Goal: Task Accomplishment & Management: Manage account settings

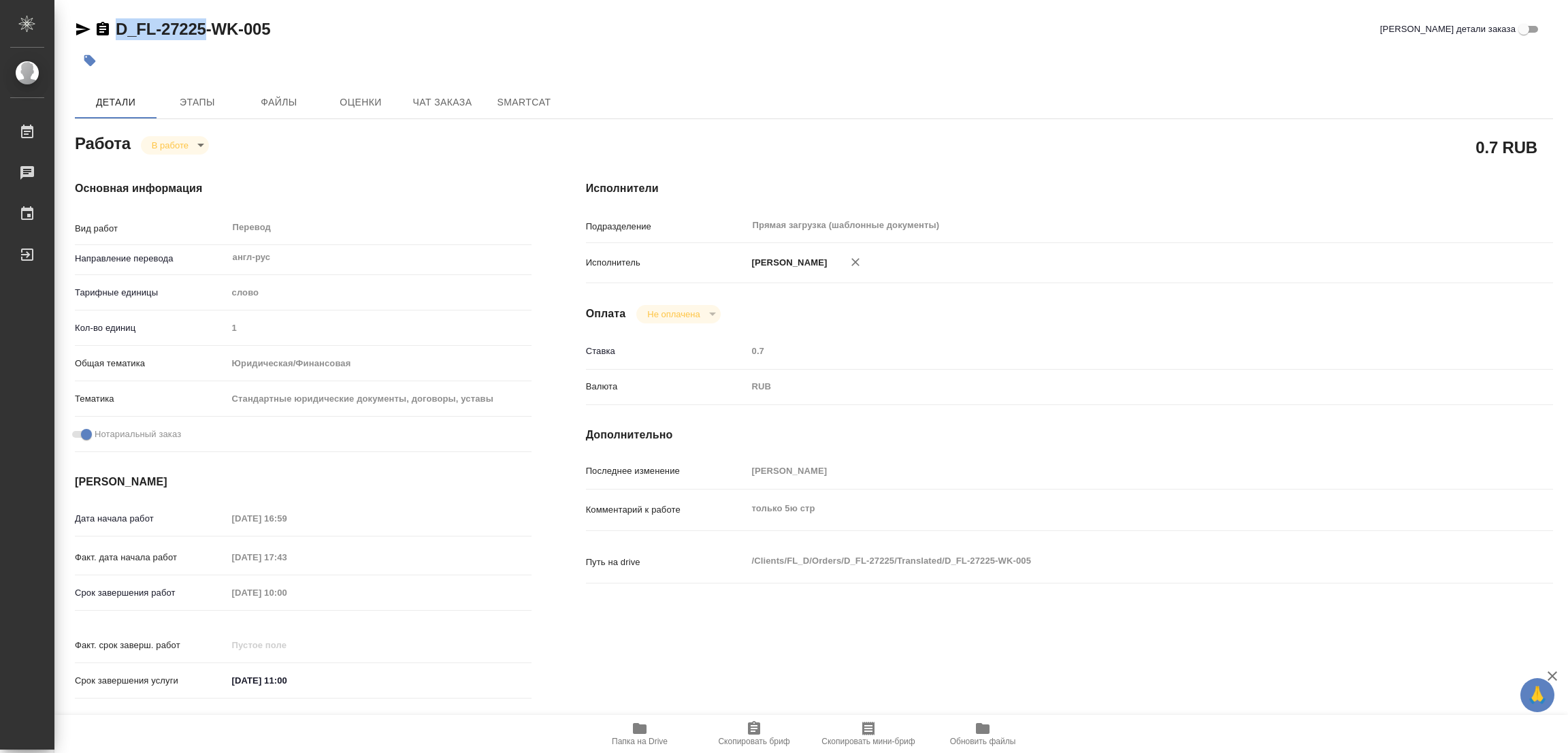
drag, startPoint x: 113, startPoint y: 16, endPoint x: 203, endPoint y: 29, distance: 90.9
click at [203, 29] on div "D_FL-27225-WK-005 Кратко детали заказа Детали Этапы Файлы Оценки Чат заказа Sma…" at bounding box center [814, 570] width 1494 height 1142
copy link "D_FL-27225"
click at [738, 732] on span "Скопировать бриф" at bounding box center [754, 732] width 98 height 25
copy link "D_FL-27225"
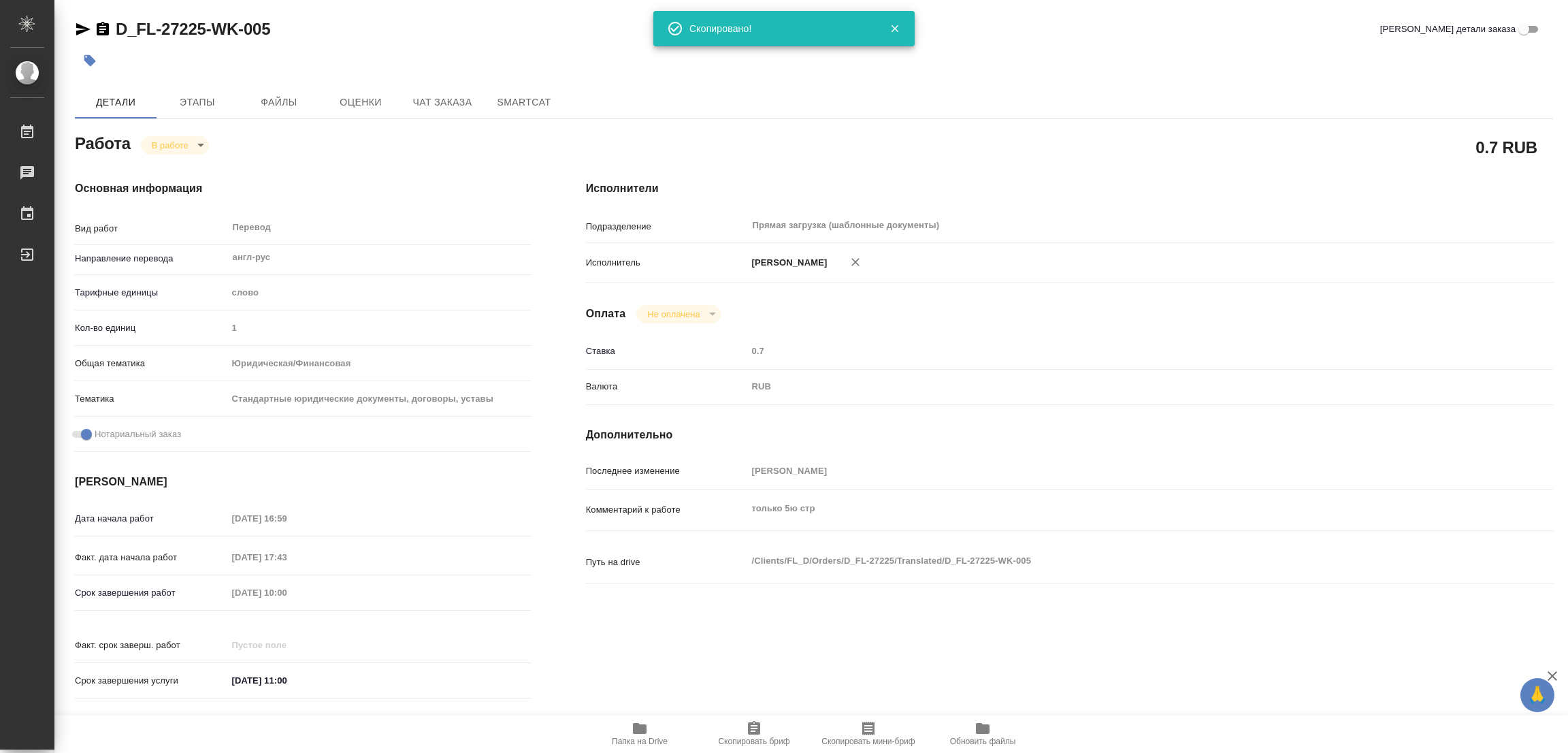
click at [767, 157] on div "Исполнители Подразделение Прямая загрузка (шаблонные документы) ​ Исполнитель П…" at bounding box center [1070, 443] width 1022 height 581
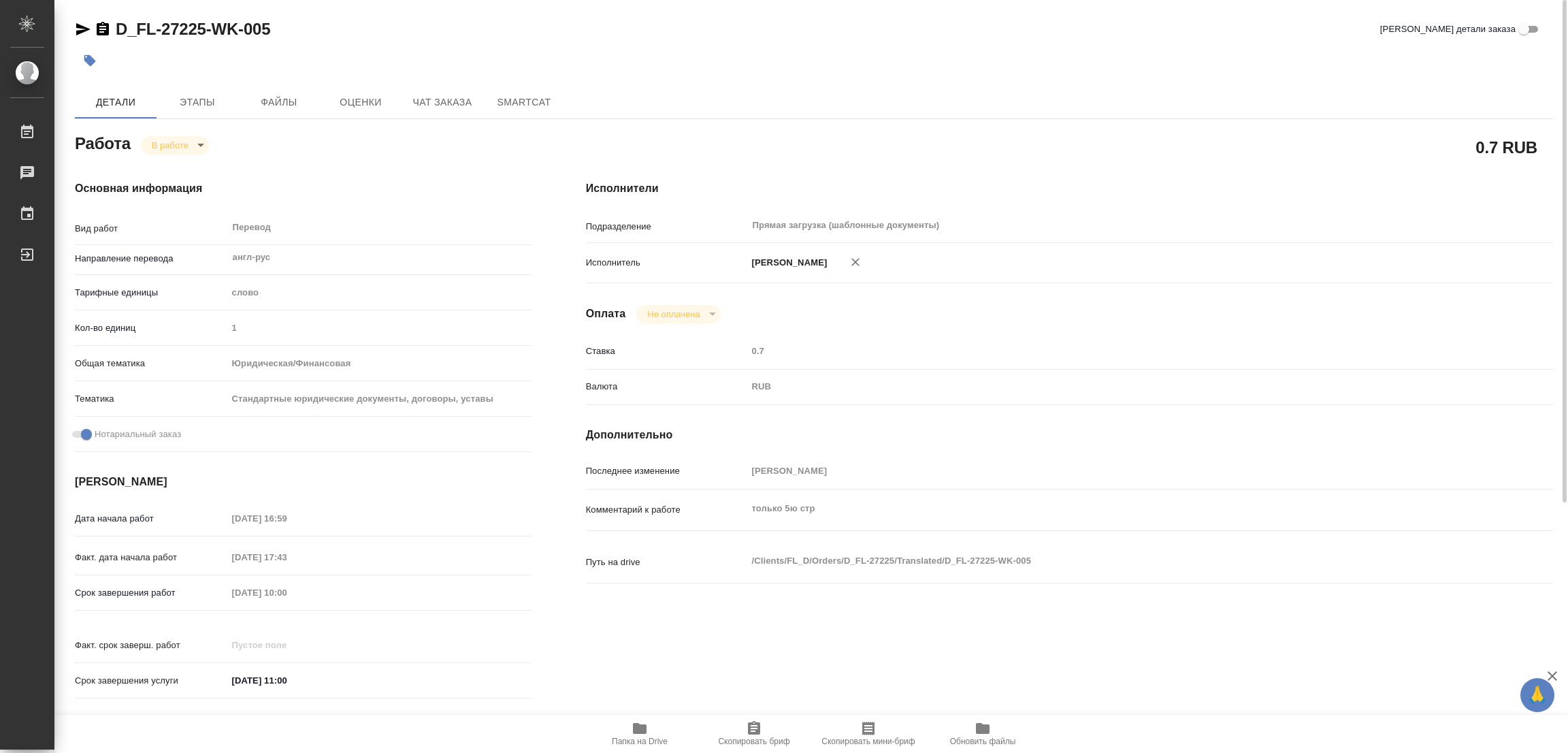
click at [219, 601] on div "Срок завершения работ 14.08.2025 10:00" at bounding box center [303, 592] width 456 height 23
click at [402, 174] on div "Основная информация Вид работ Перевод x ​ Направление перевода англ-рус ​ Тариф…" at bounding box center [303, 443] width 511 height 581
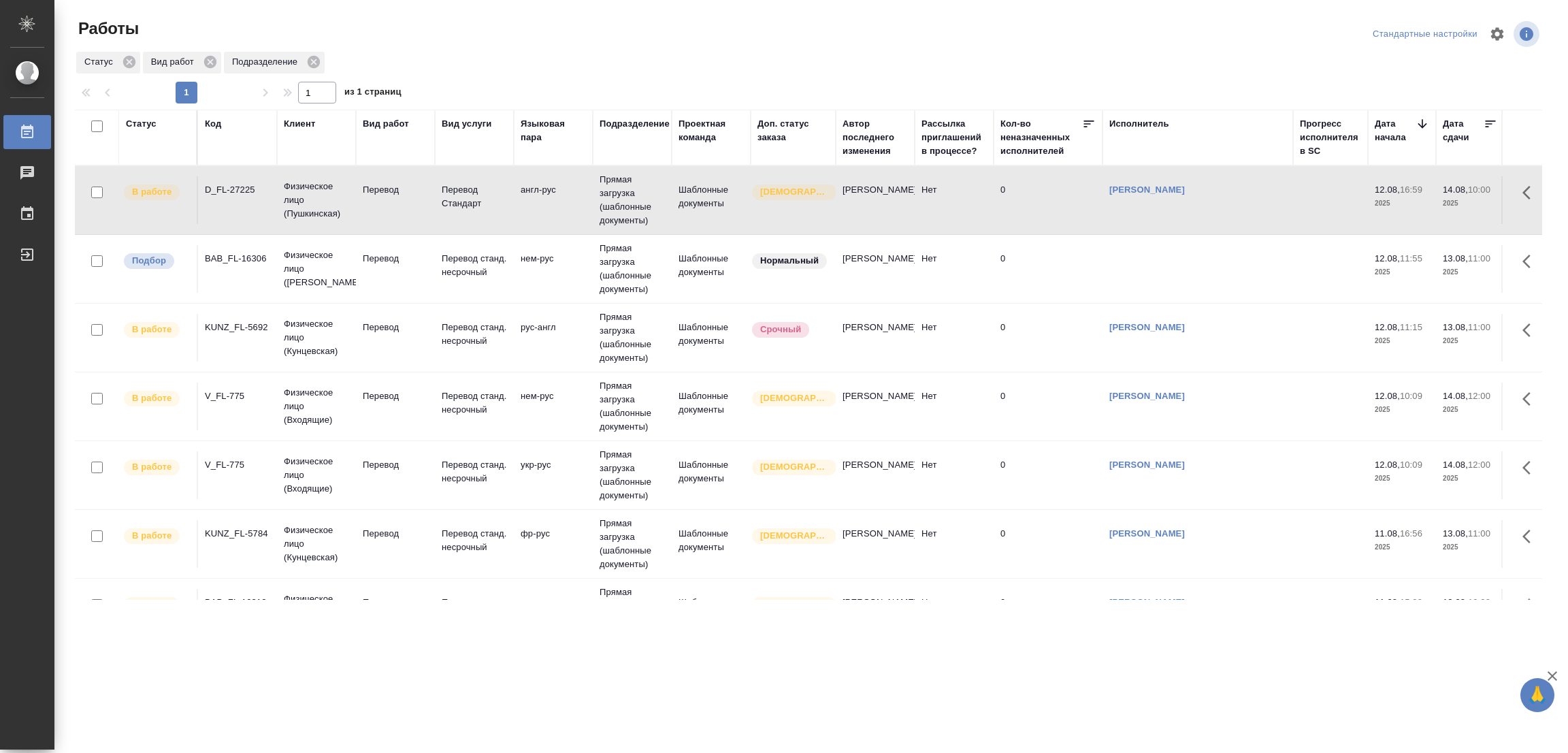
click at [1038, 196] on td "0" at bounding box center [1047, 199] width 108 height 48
click at [390, 252] on p "Перевод" at bounding box center [395, 259] width 65 height 14
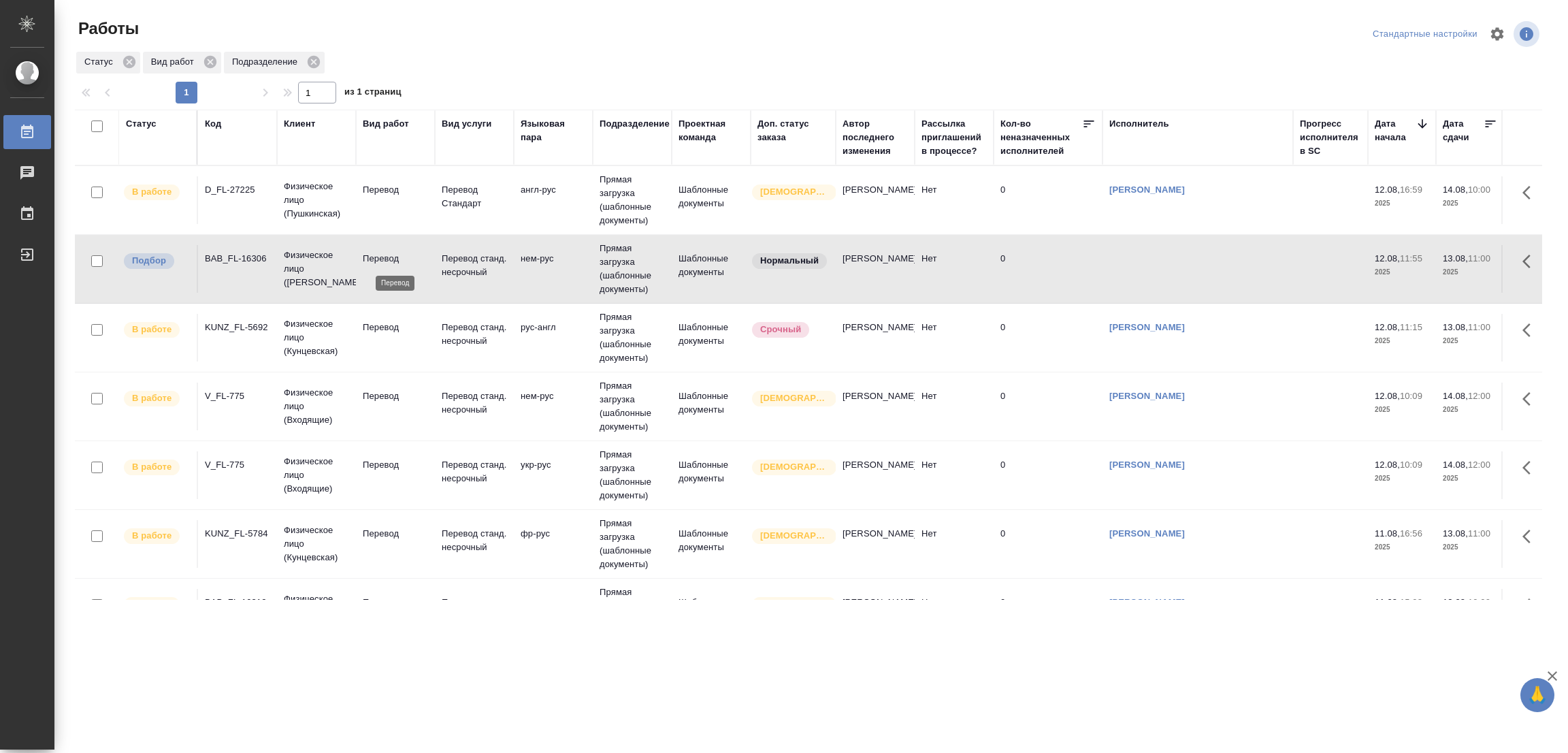
click at [390, 252] on p "Перевод" at bounding box center [395, 259] width 65 height 14
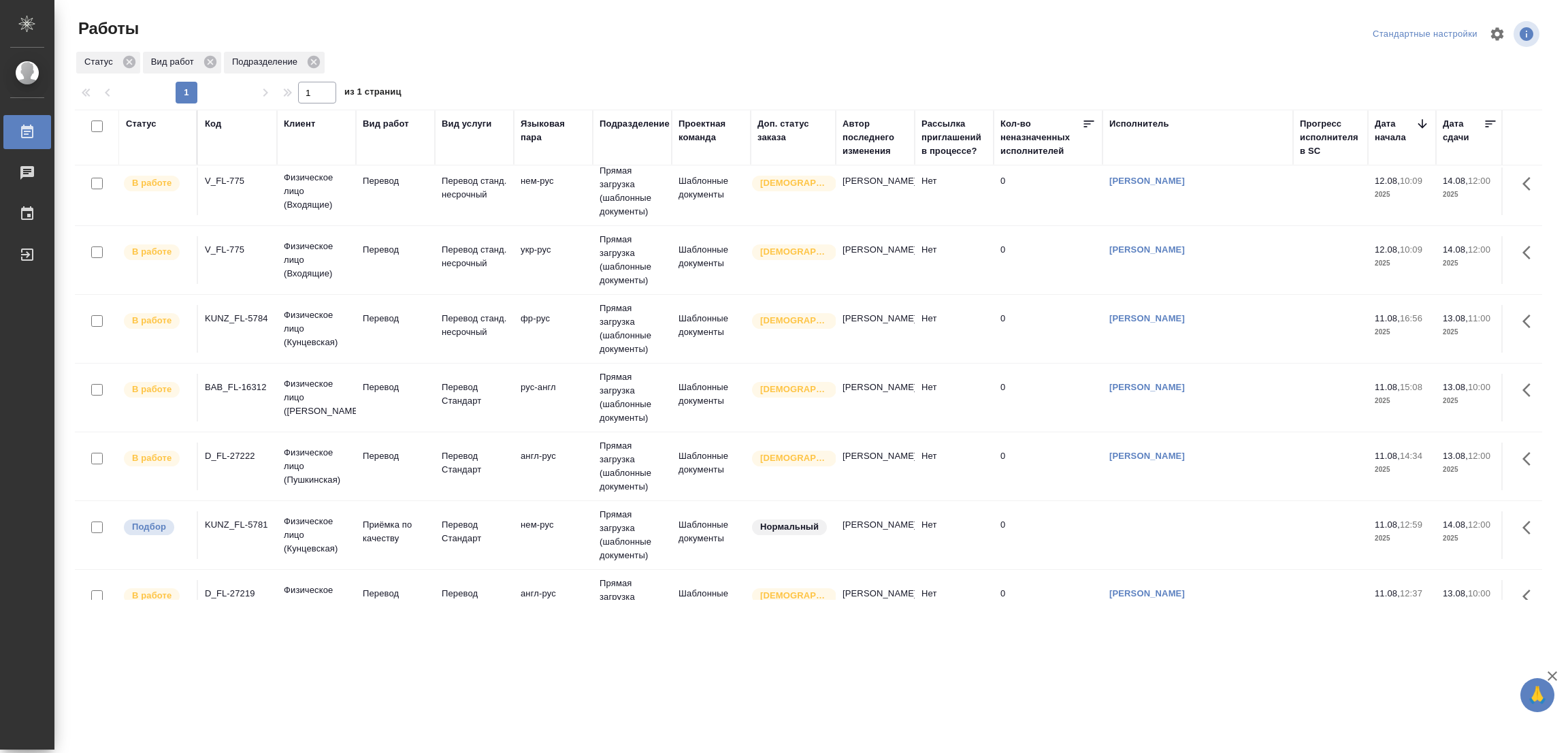
scroll to position [136, 0]
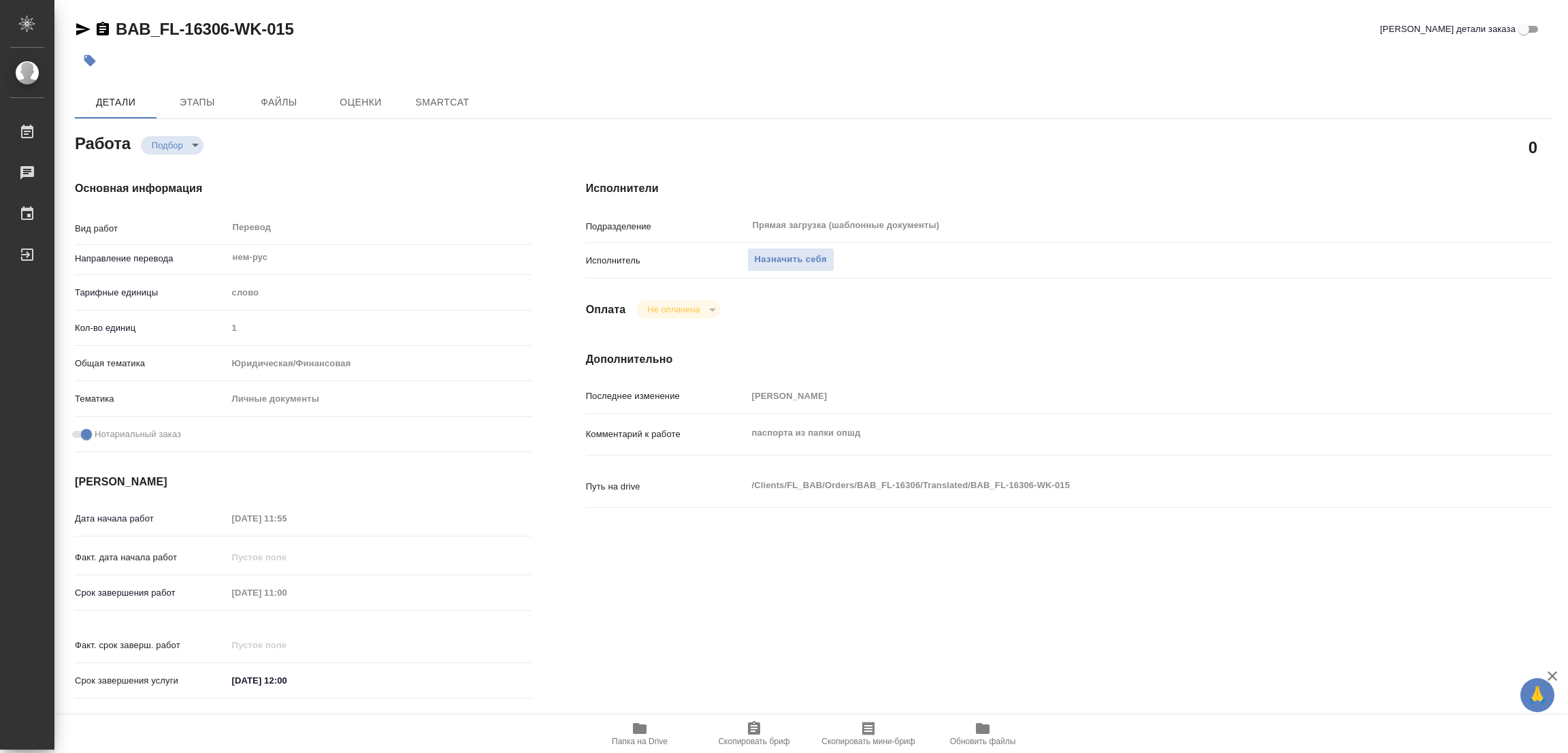
type textarea "x"
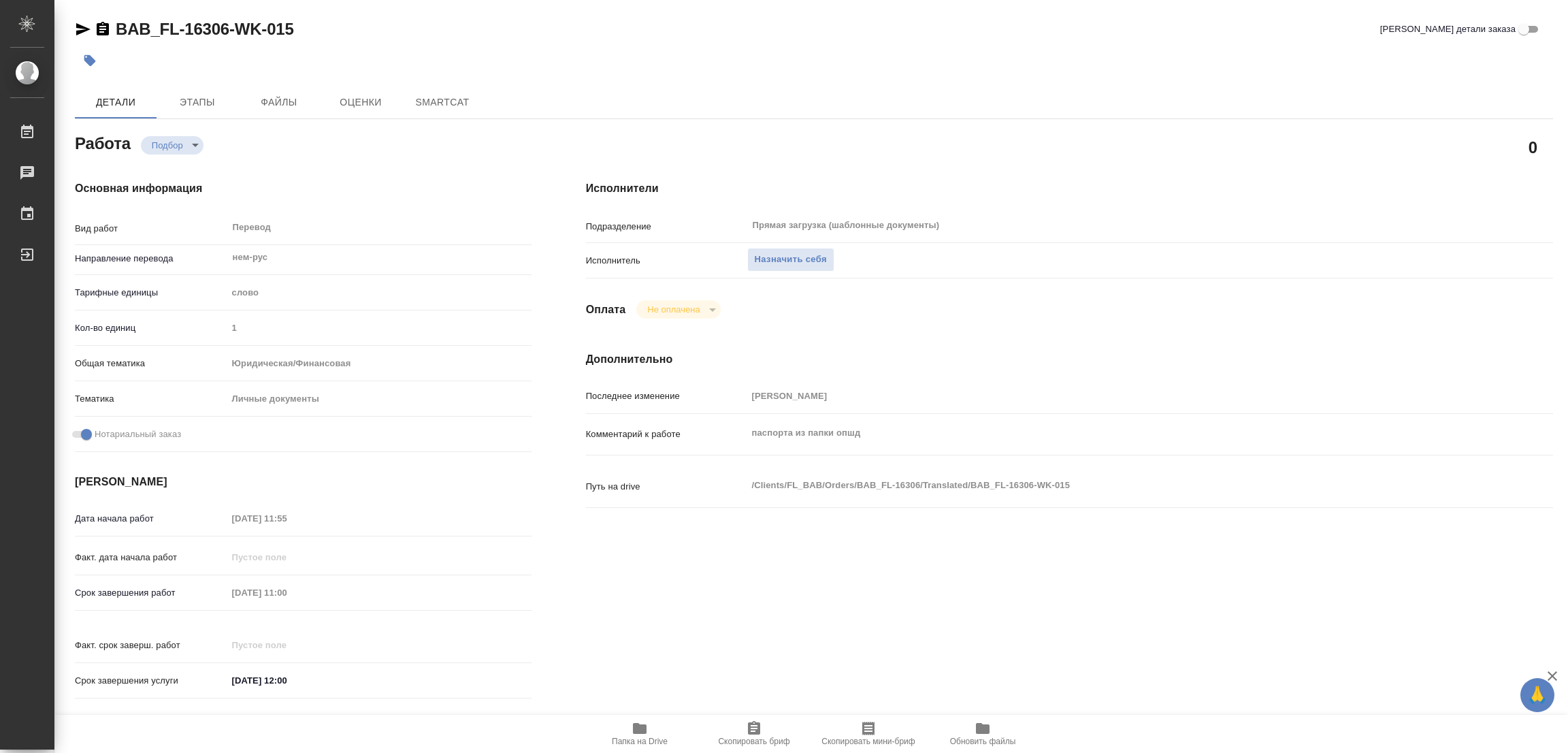
type textarea "x"
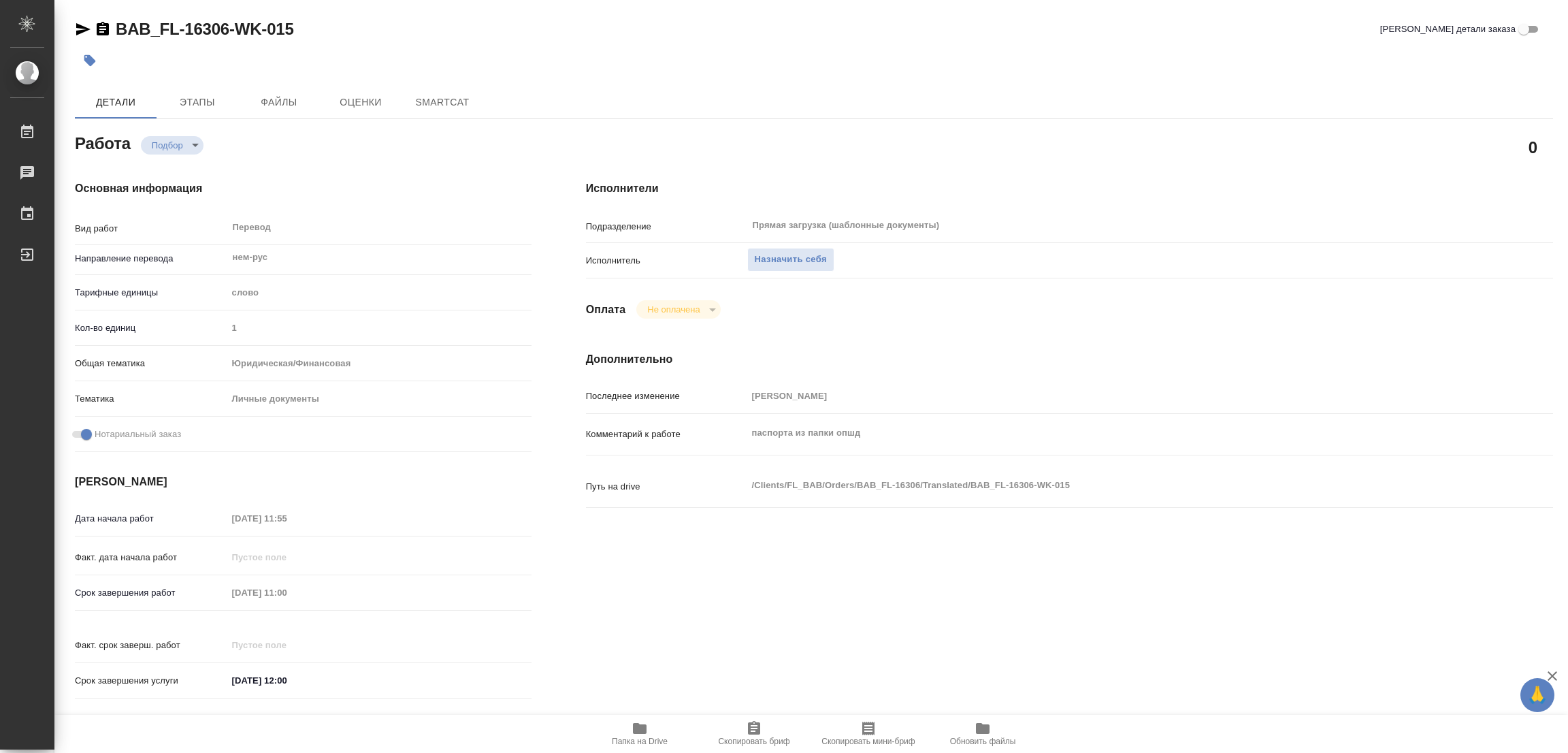
type textarea "x"
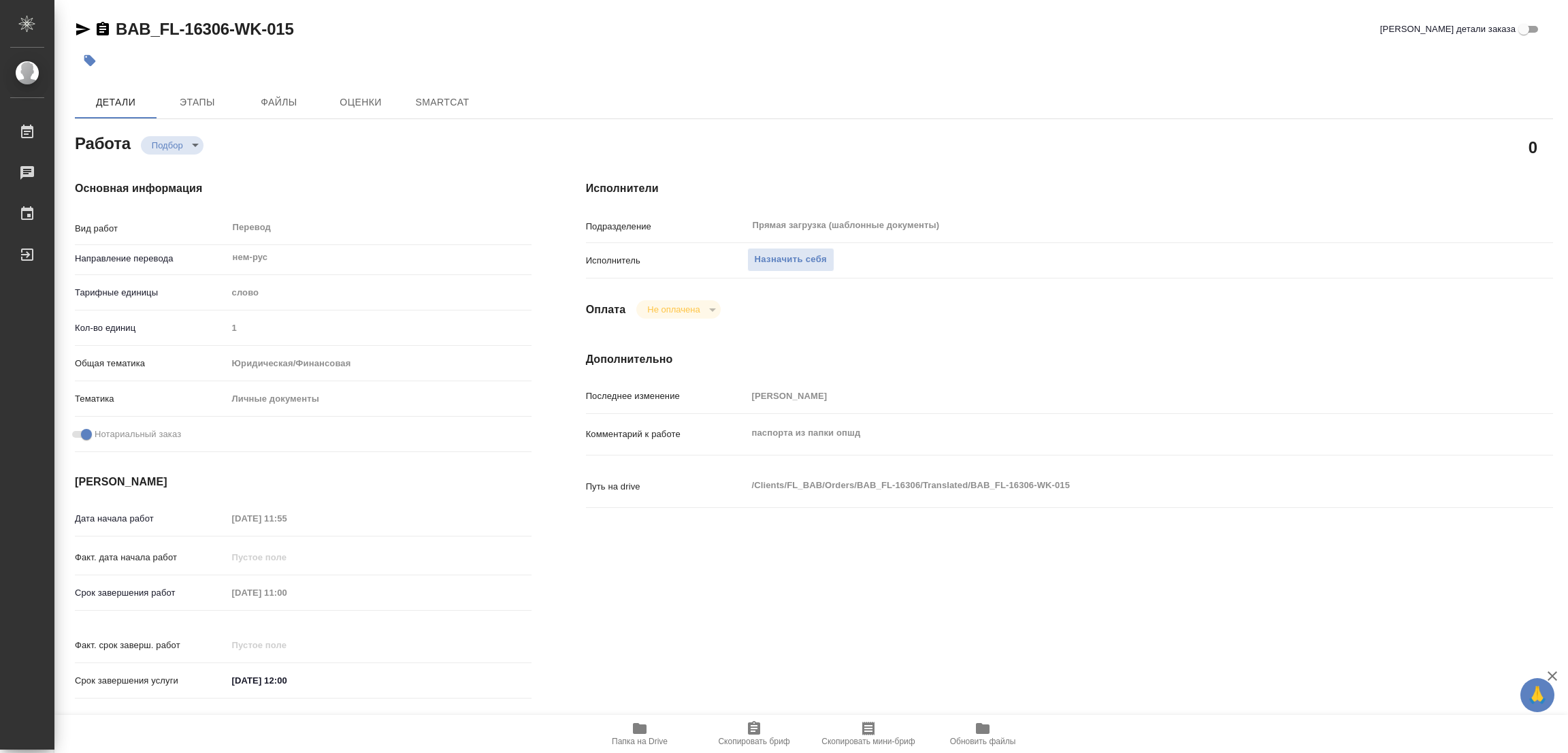
type textarea "x"
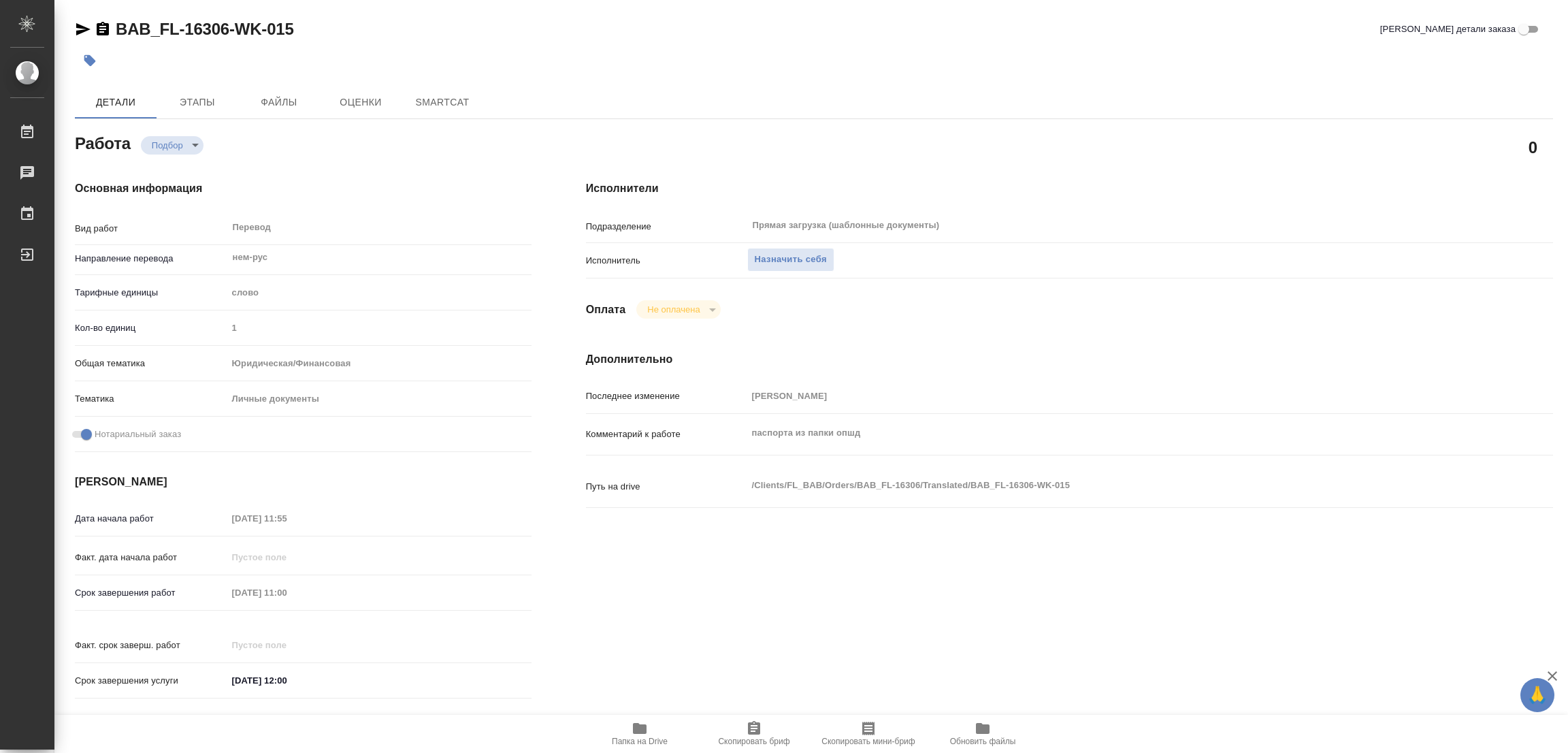
type textarea "x"
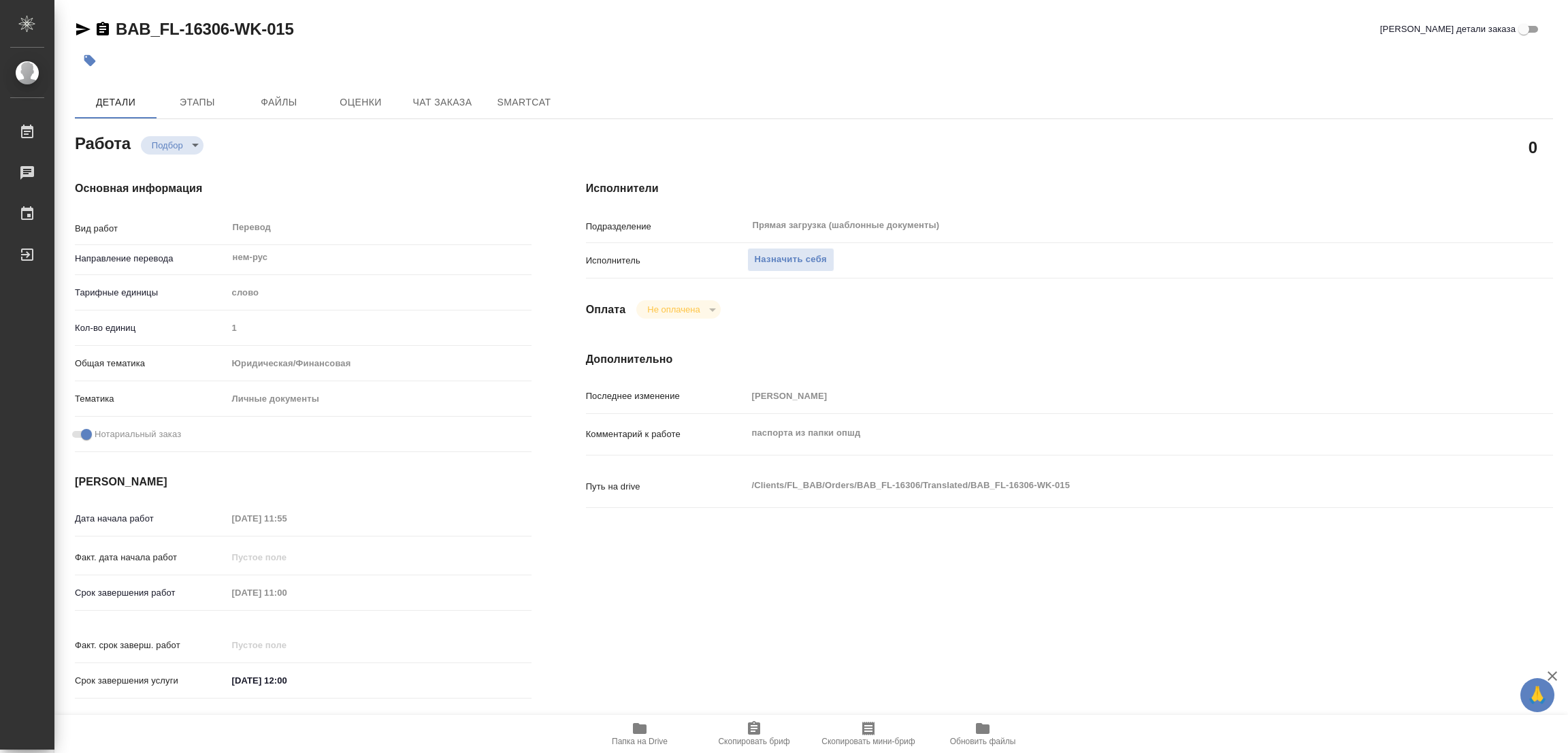
type textarea "x"
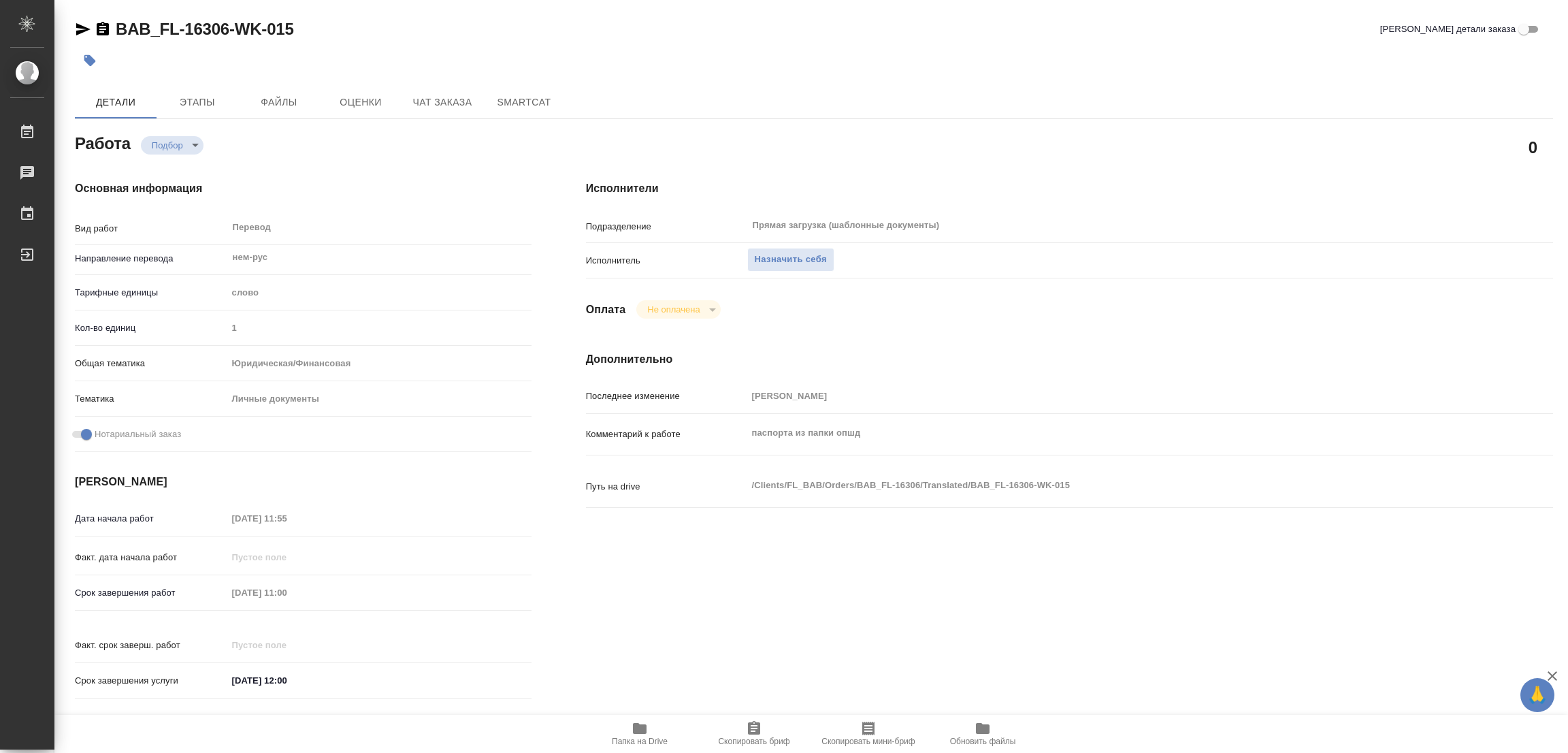
type textarea "x"
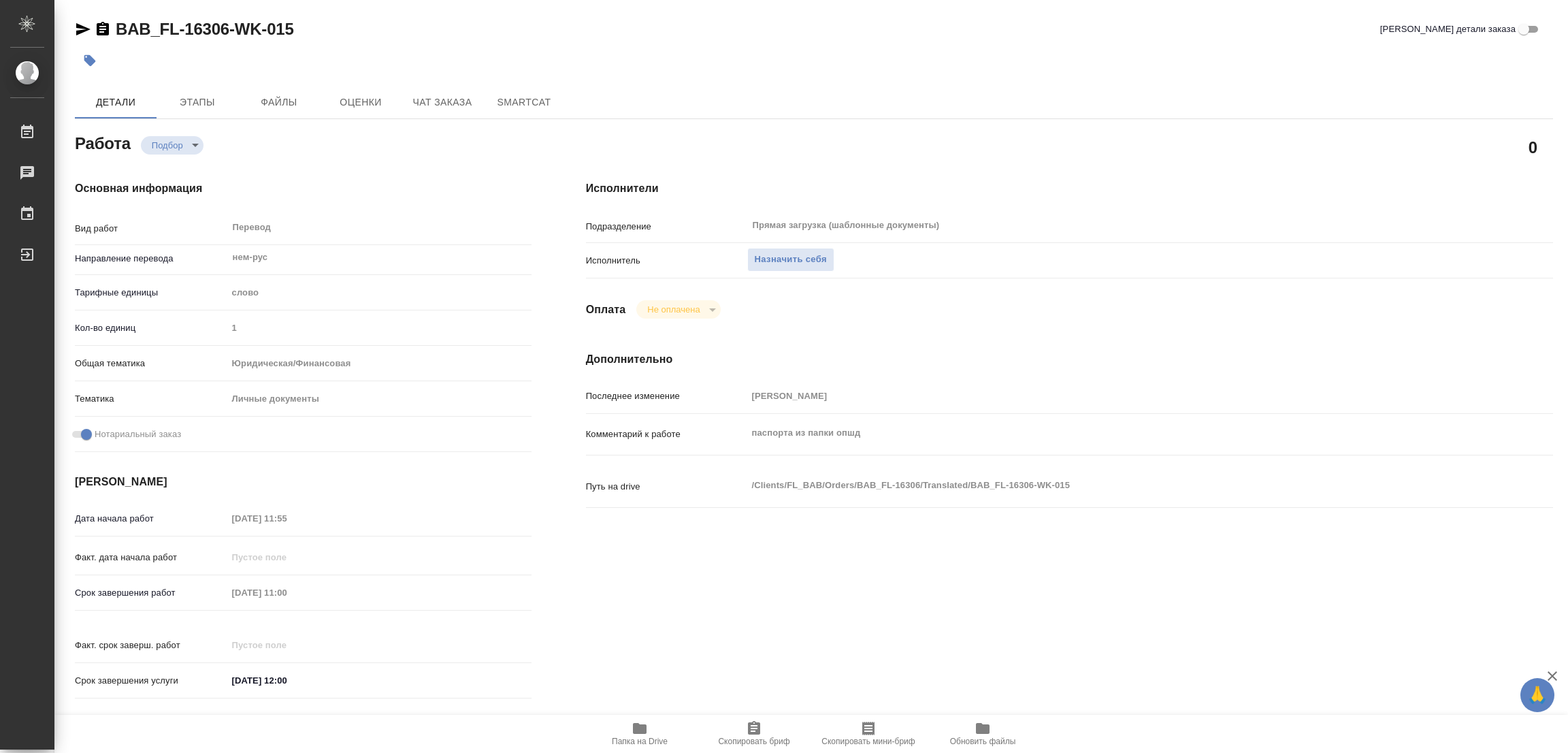
type textarea "x"
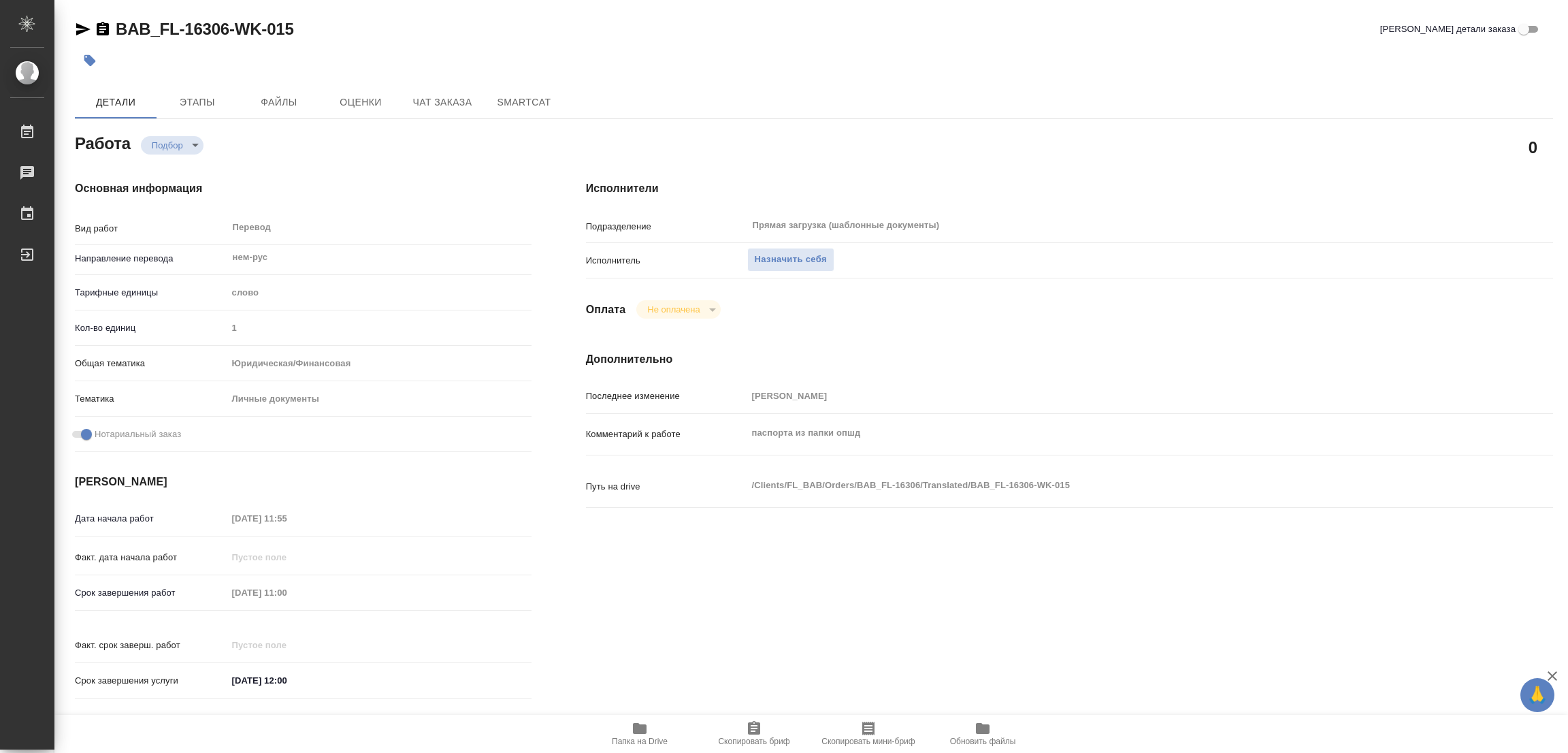
type textarea "x"
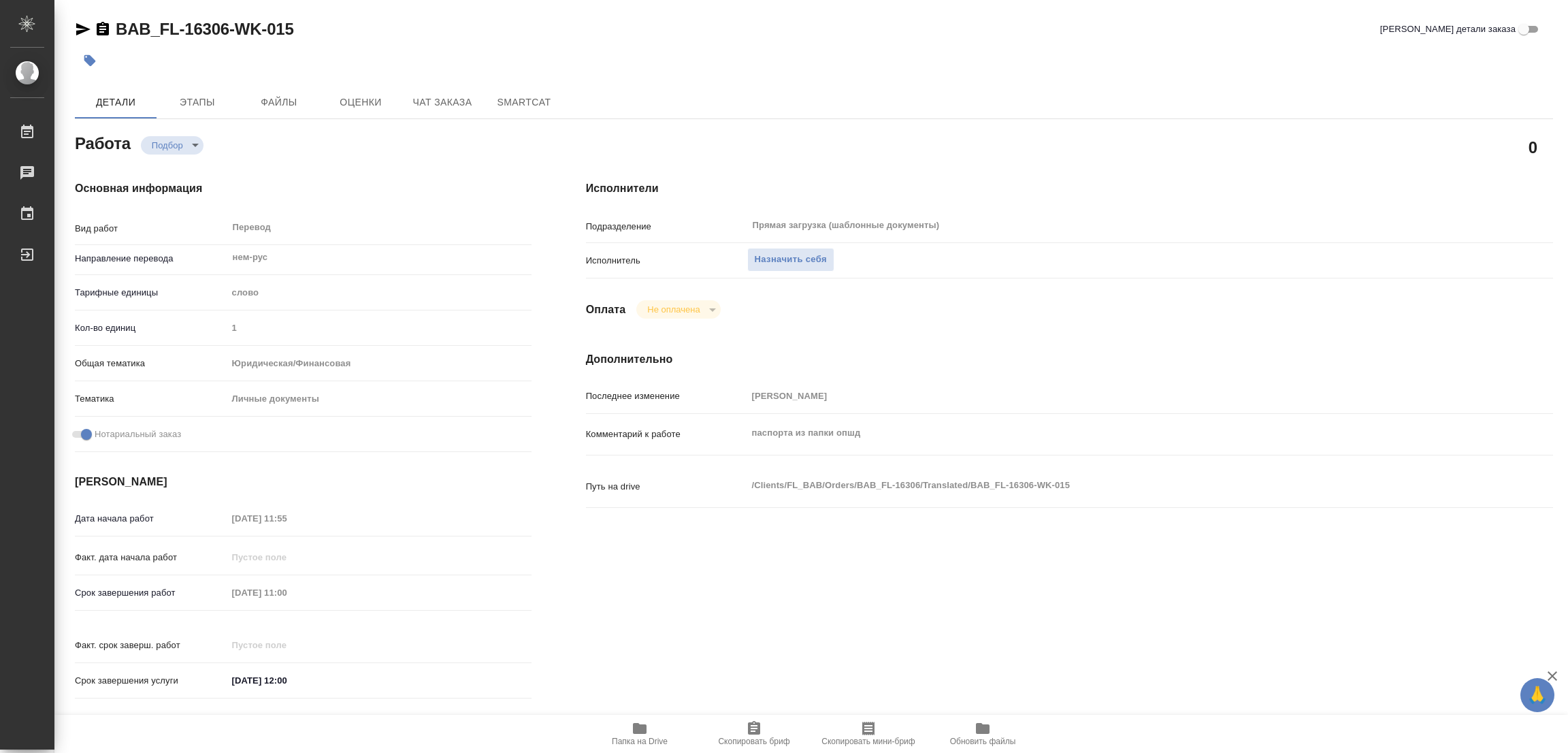
type textarea "x"
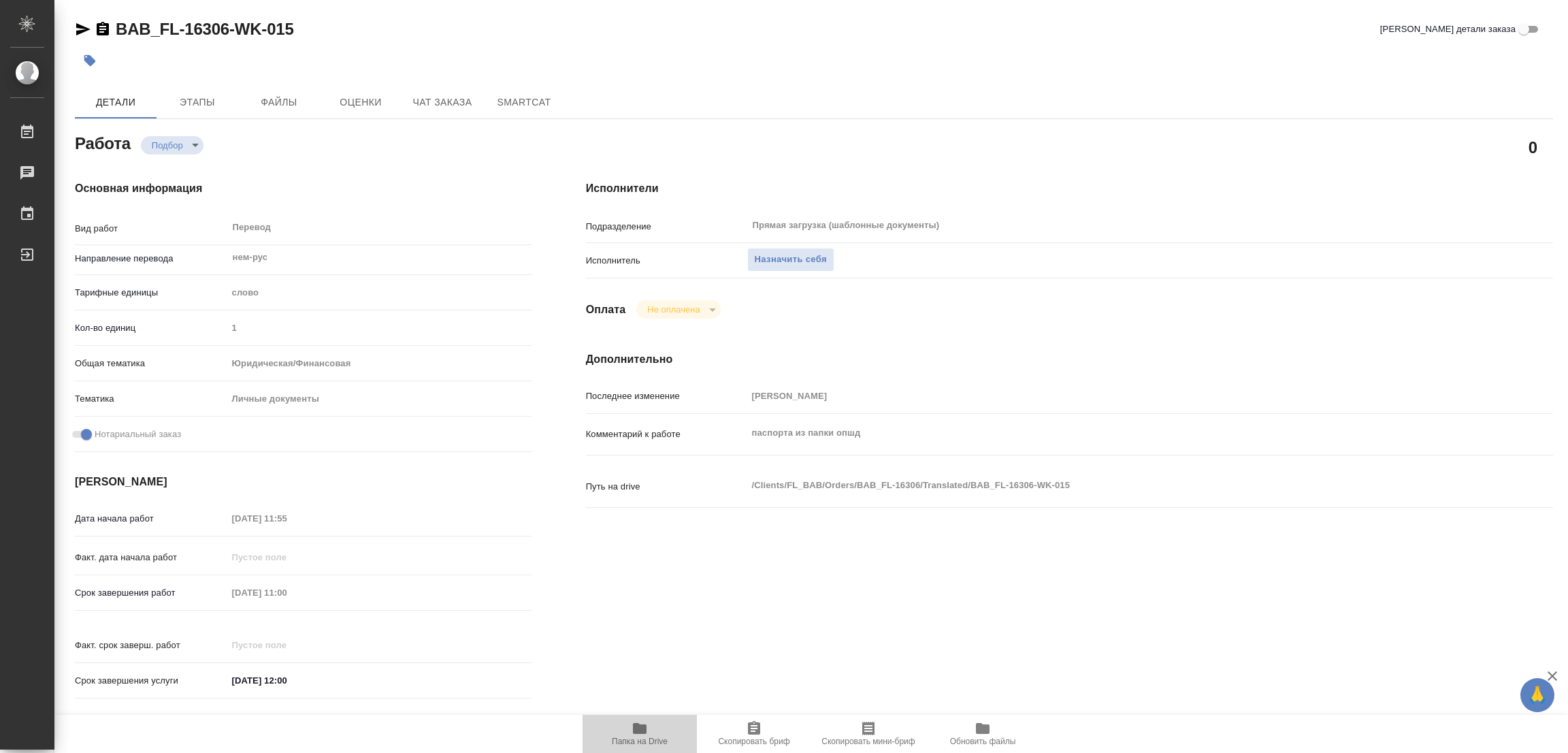
click at [642, 727] on icon "button" at bounding box center [640, 728] width 14 height 11
click at [782, 259] on span "Назначить себя" at bounding box center [791, 260] width 72 height 16
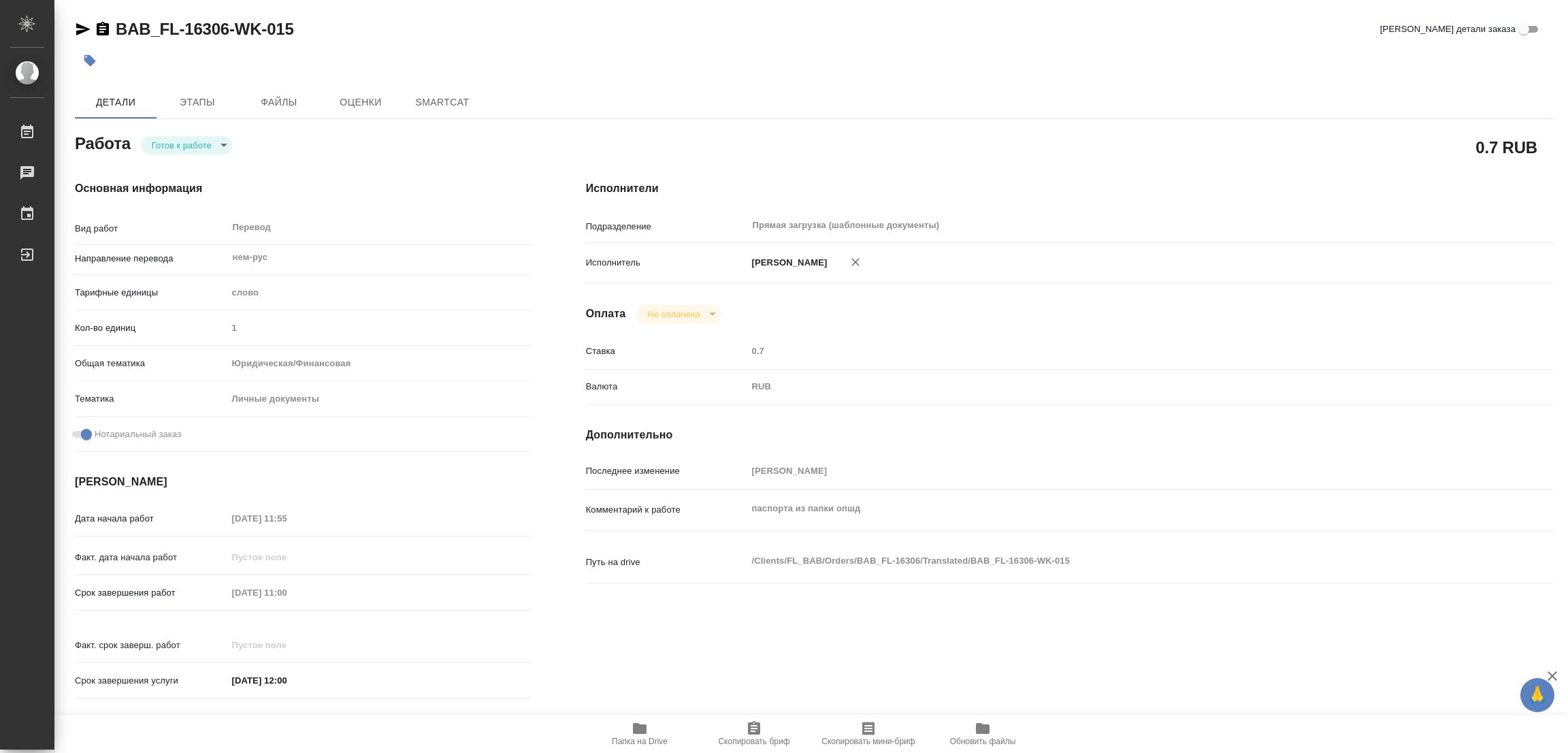
type textarea "x"
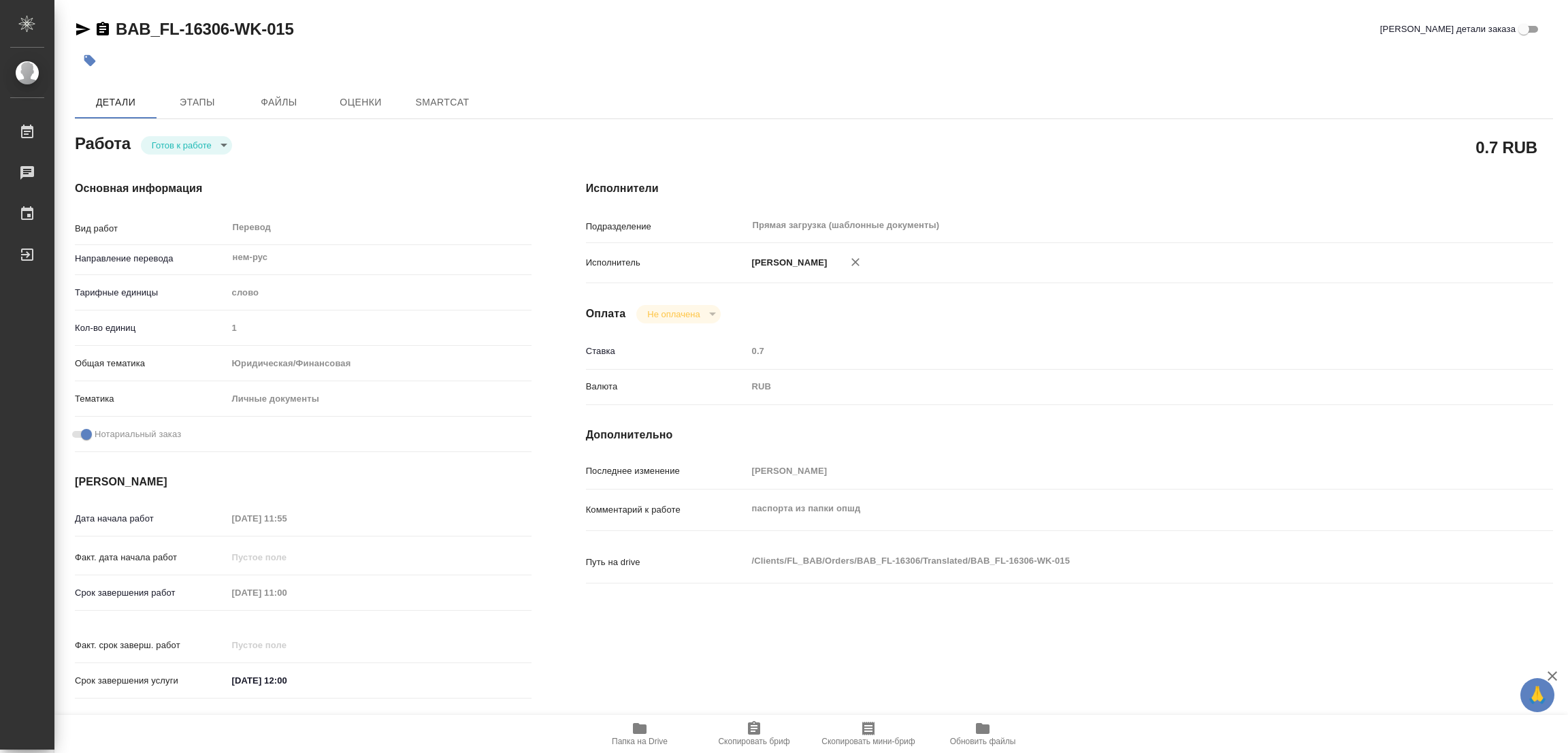
type textarea "x"
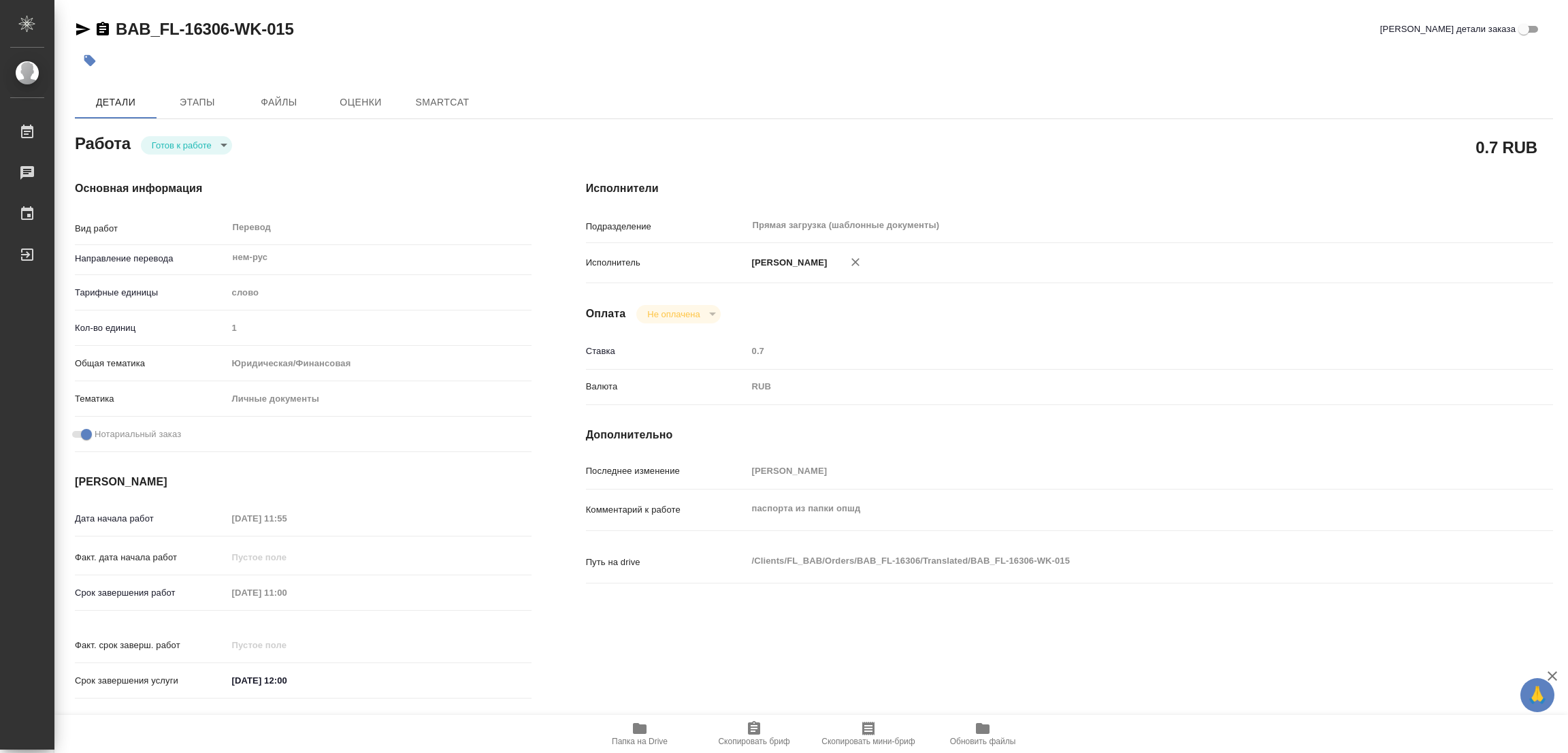
type textarea "x"
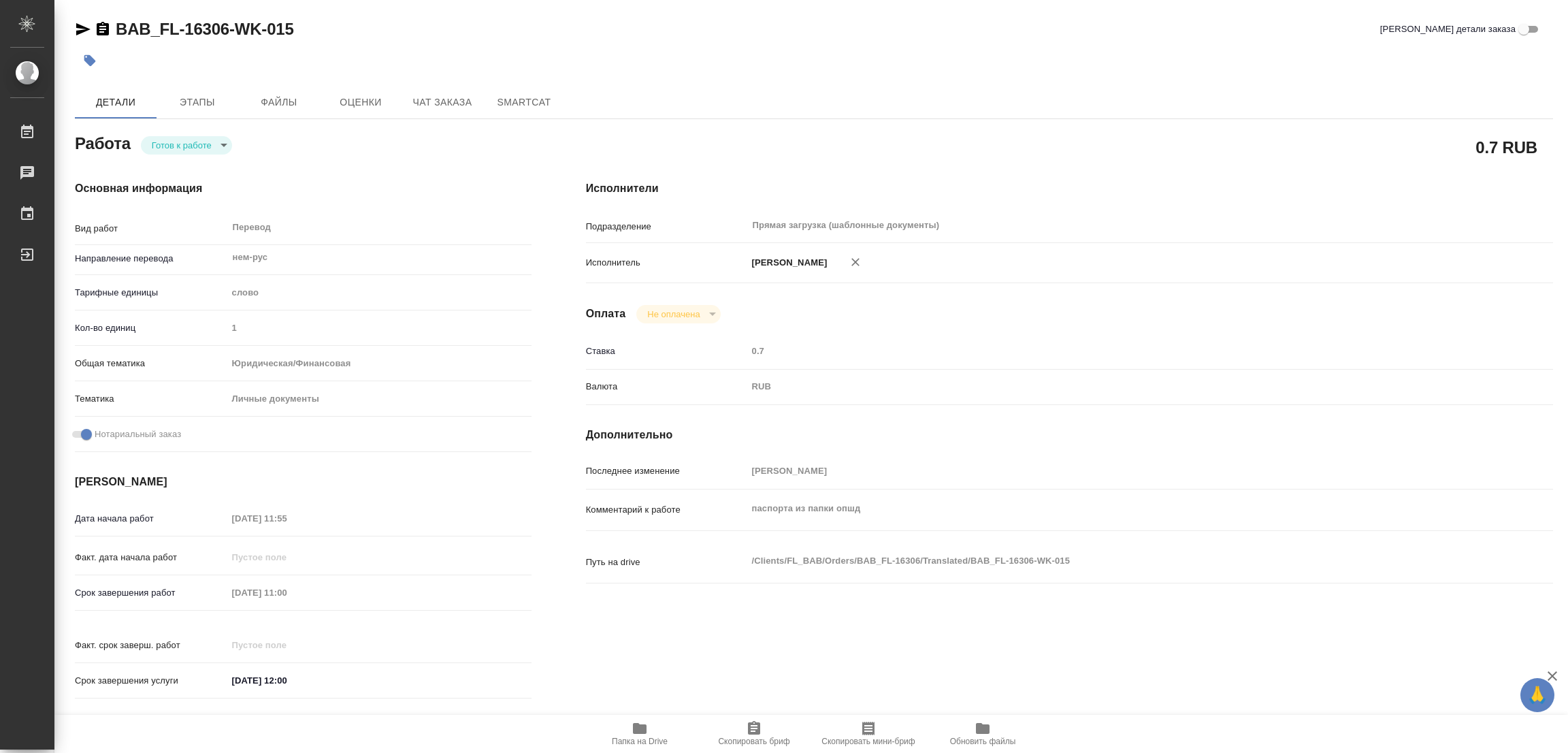
type textarea "x"
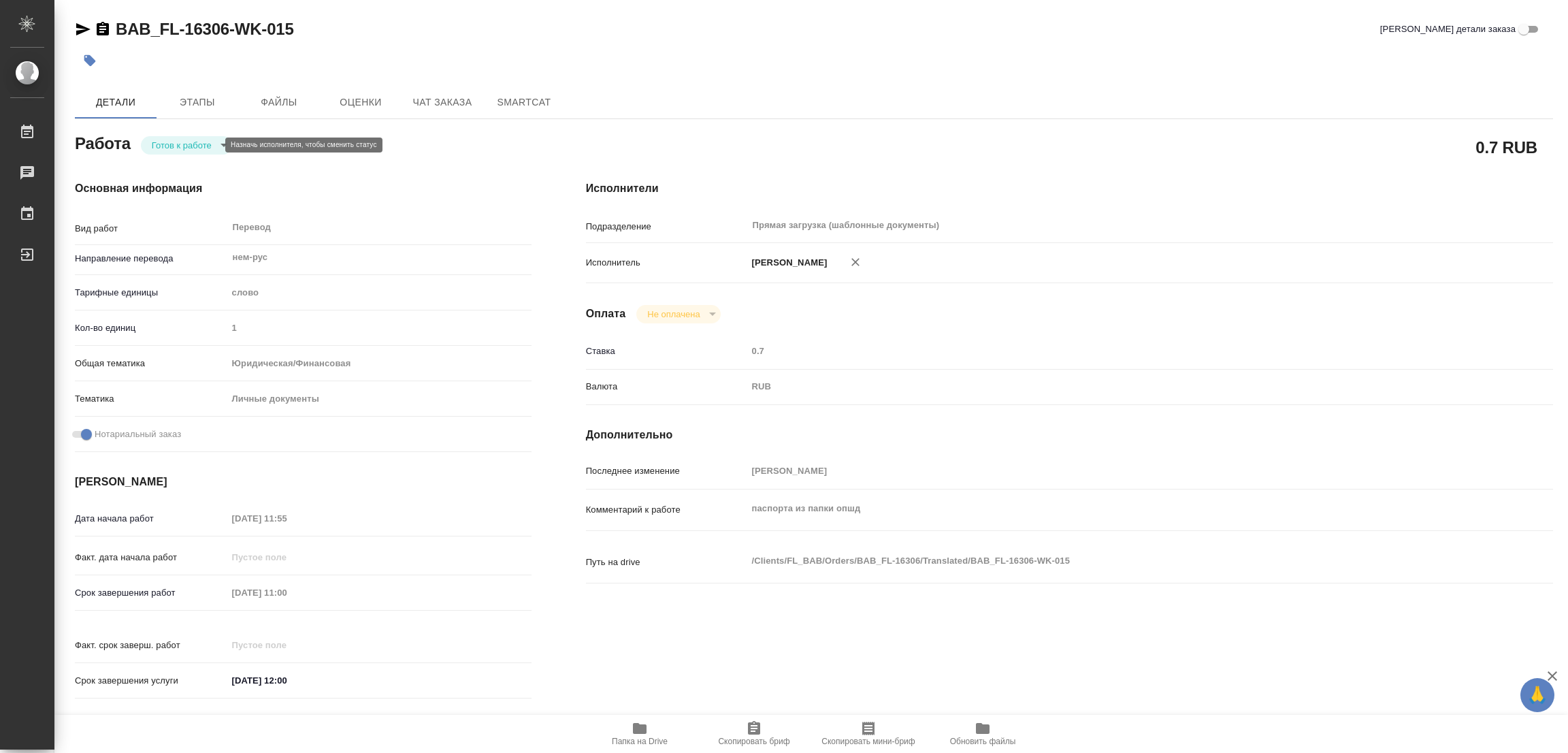
type textarea "x"
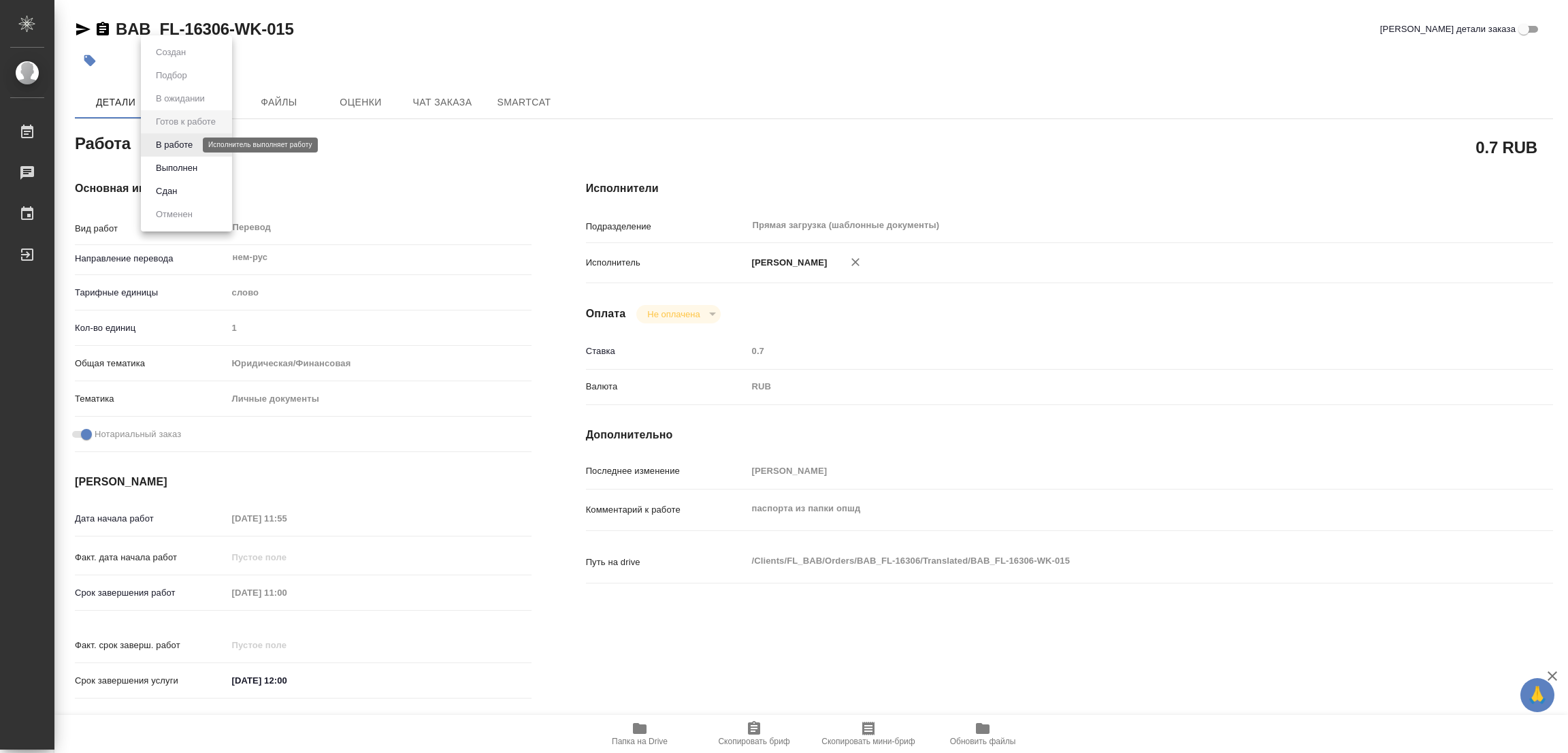
click at [179, 144] on body "🙏 .cls-1 fill:#fff; AWATERA [PERSON_NAME] Работы Чаты График Выйти BAB_FL-16306…" at bounding box center [784, 376] width 1568 height 753
click at [179, 144] on button "В работе" at bounding box center [174, 145] width 45 height 15
type textarea "x"
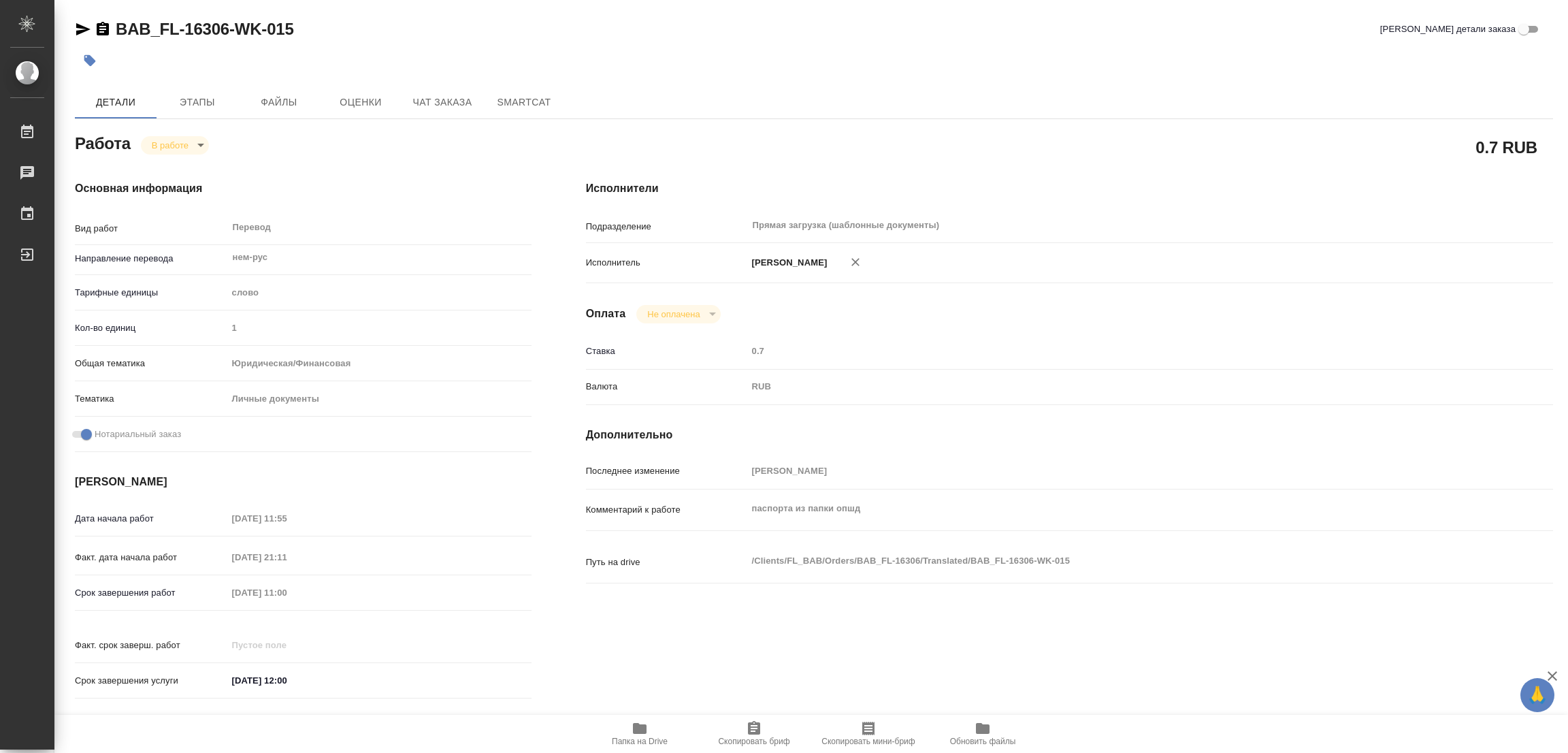
type textarea "x"
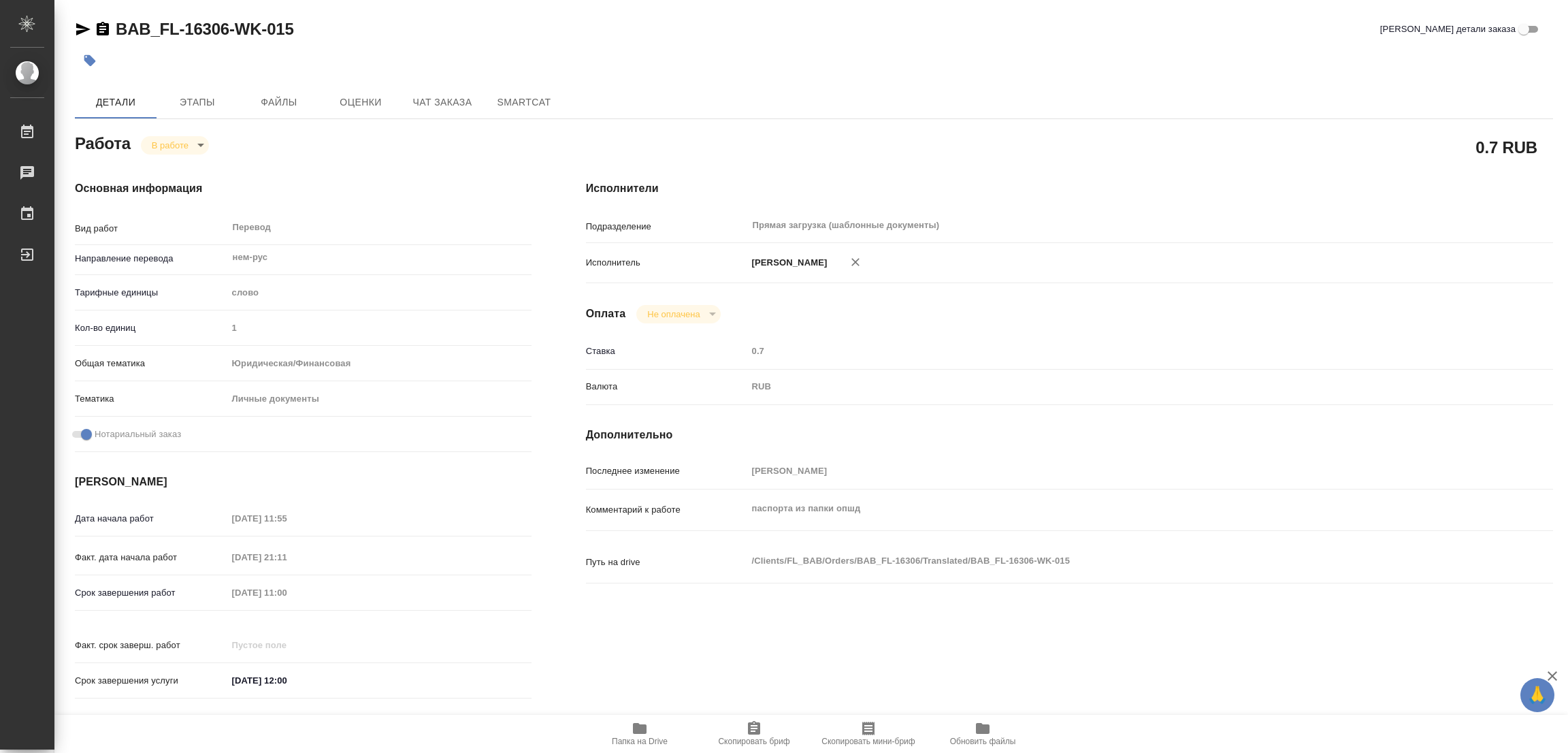
type textarea "x"
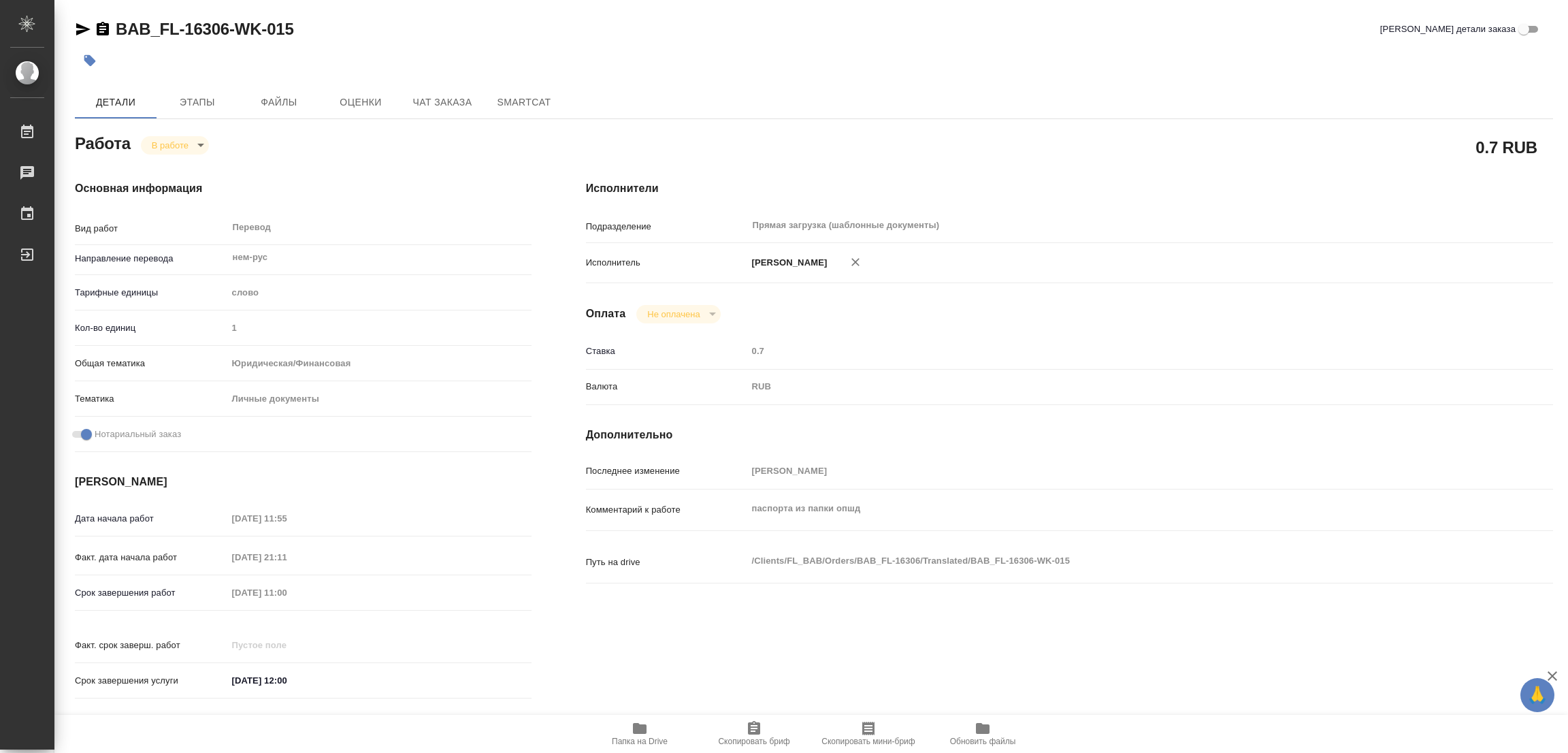
type textarea "x"
drag, startPoint x: 113, startPoint y: 19, endPoint x: 228, endPoint y: 33, distance: 115.8
click at [228, 33] on h2 "BAB_FL-16306-WK-015" at bounding box center [204, 29] width 179 height 21
copy link "BAB_FL-16306"
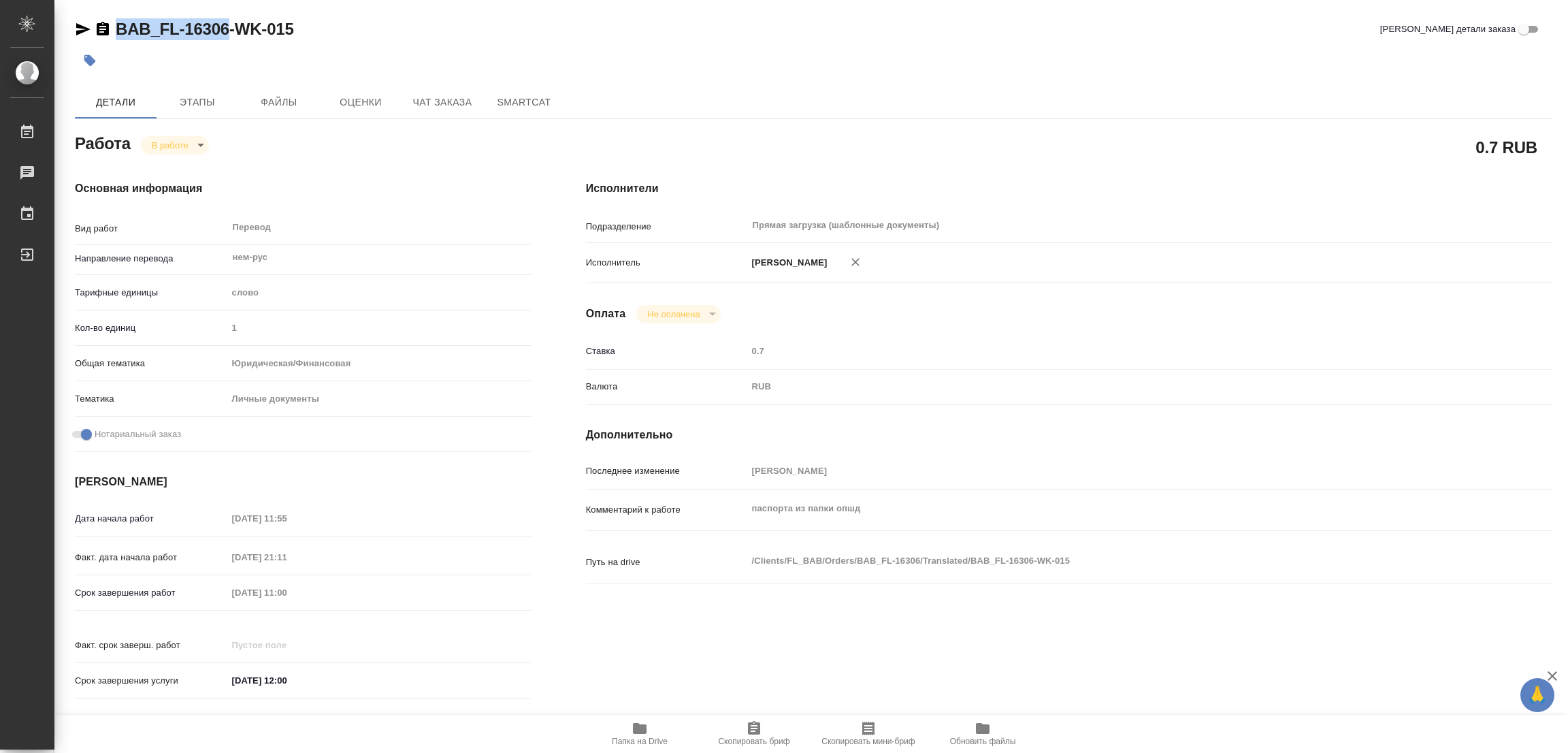
click at [750, 727] on icon "button" at bounding box center [754, 728] width 13 height 14
copy link "BAB_FL-16306"
drag, startPoint x: 297, startPoint y: 675, endPoint x: 209, endPoint y: 688, distance: 89.0
click at [209, 688] on div "Срок завершения услуги [DATE] 12:00" at bounding box center [303, 688] width 456 height 39
click at [210, 608] on div "Срок завершения работ [DATE] 11:00" at bounding box center [303, 607] width 456 height 53
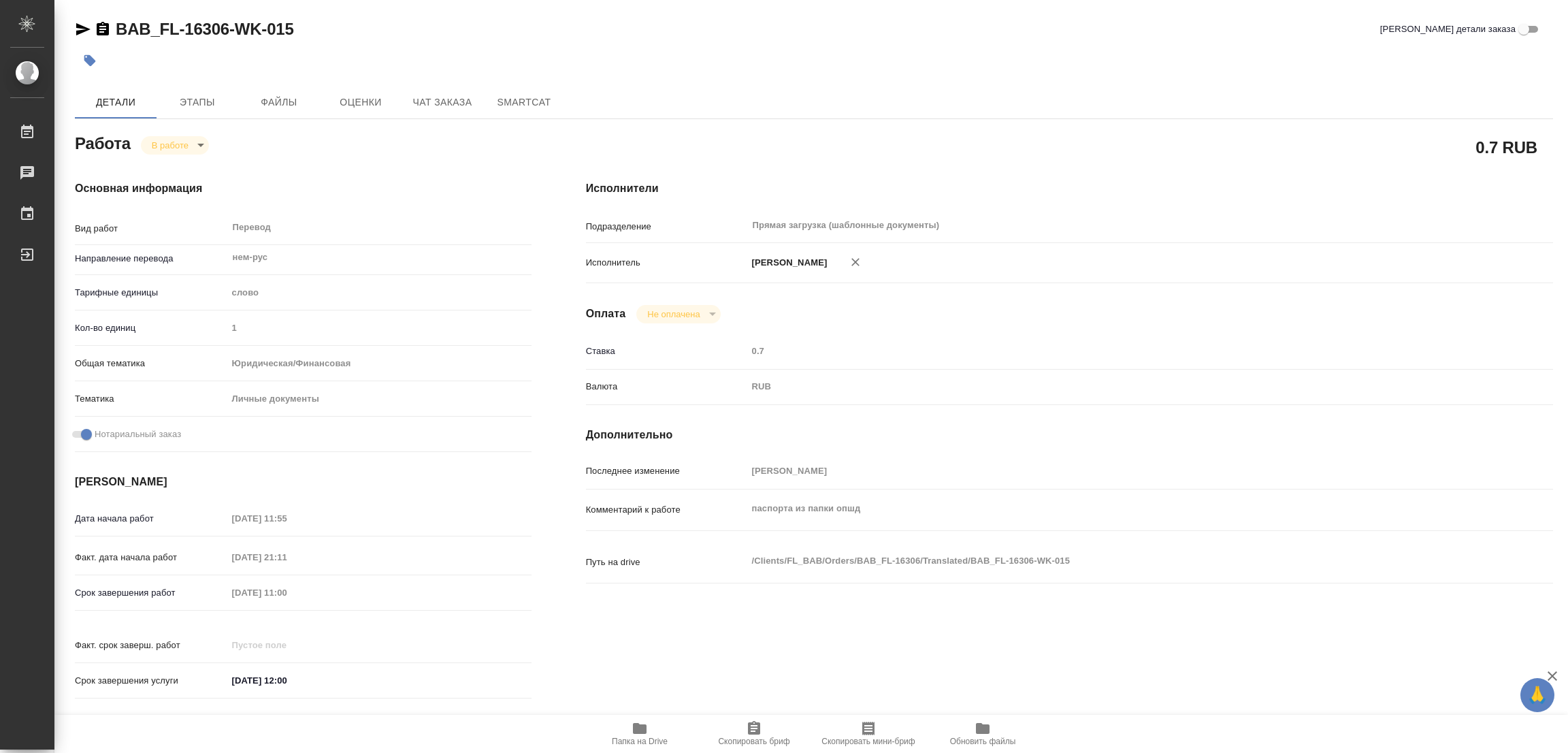
click at [432, 19] on div "BAB_FL-16306-WK-015 Кратко детали заказа" at bounding box center [814, 29] width 1478 height 21
